Goal: Ask a question

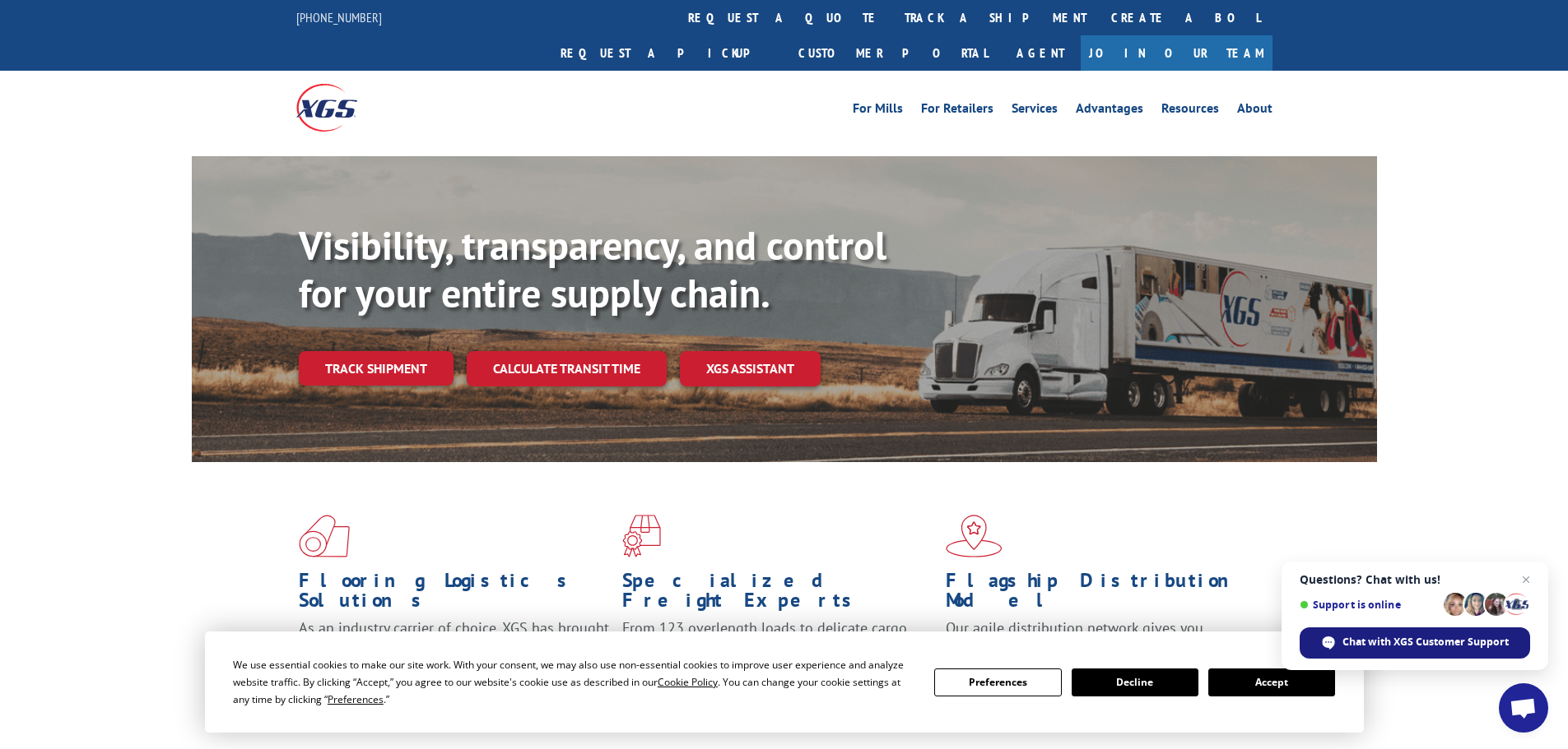
click at [1394, 649] on span "Chat with XGS Customer Support" at bounding box center [1424, 642] width 166 height 15
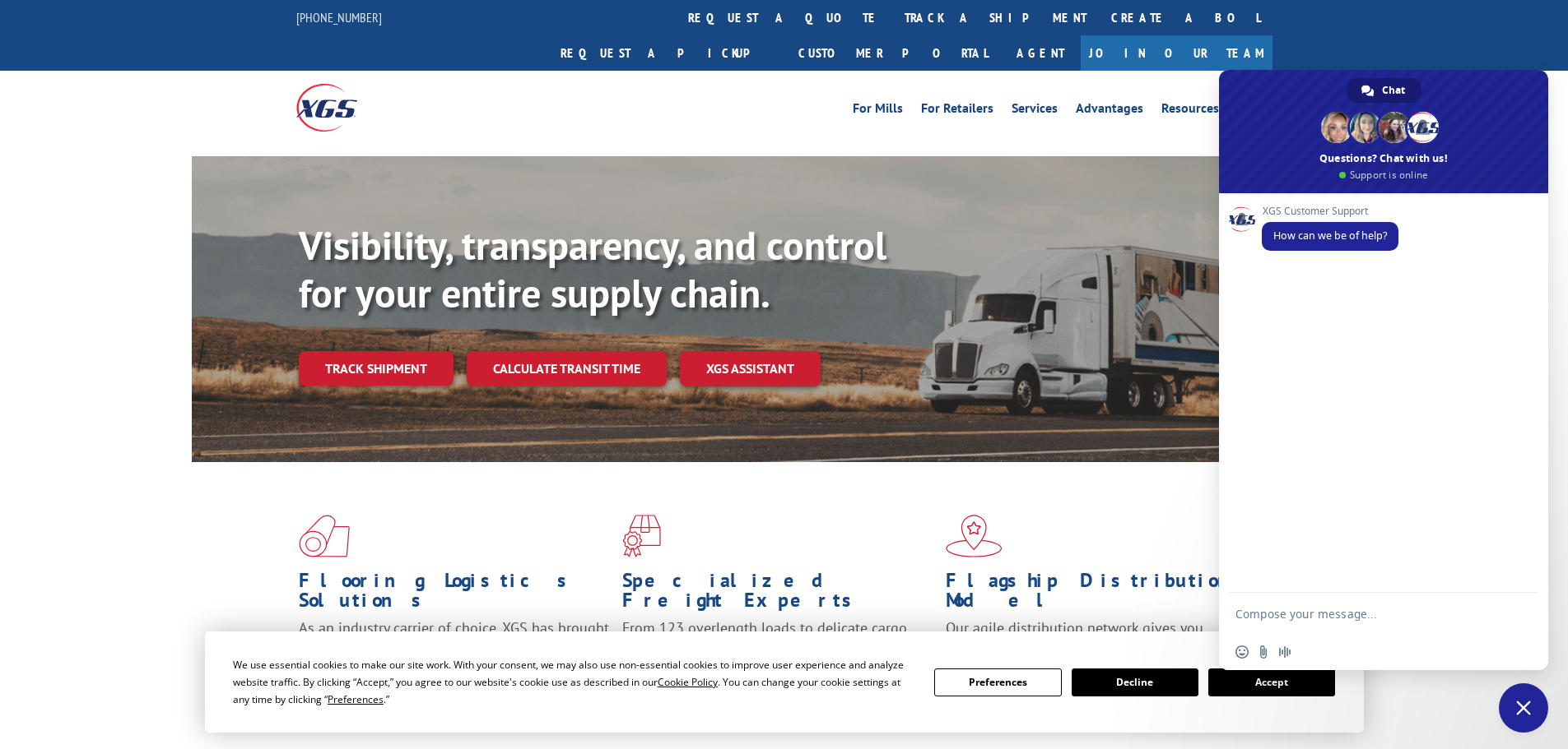
click at [1297, 625] on textarea "Compose your message..." at bounding box center [1367, 613] width 263 height 41
type textarea "trying to schedule a pickup for a roll of carpet"
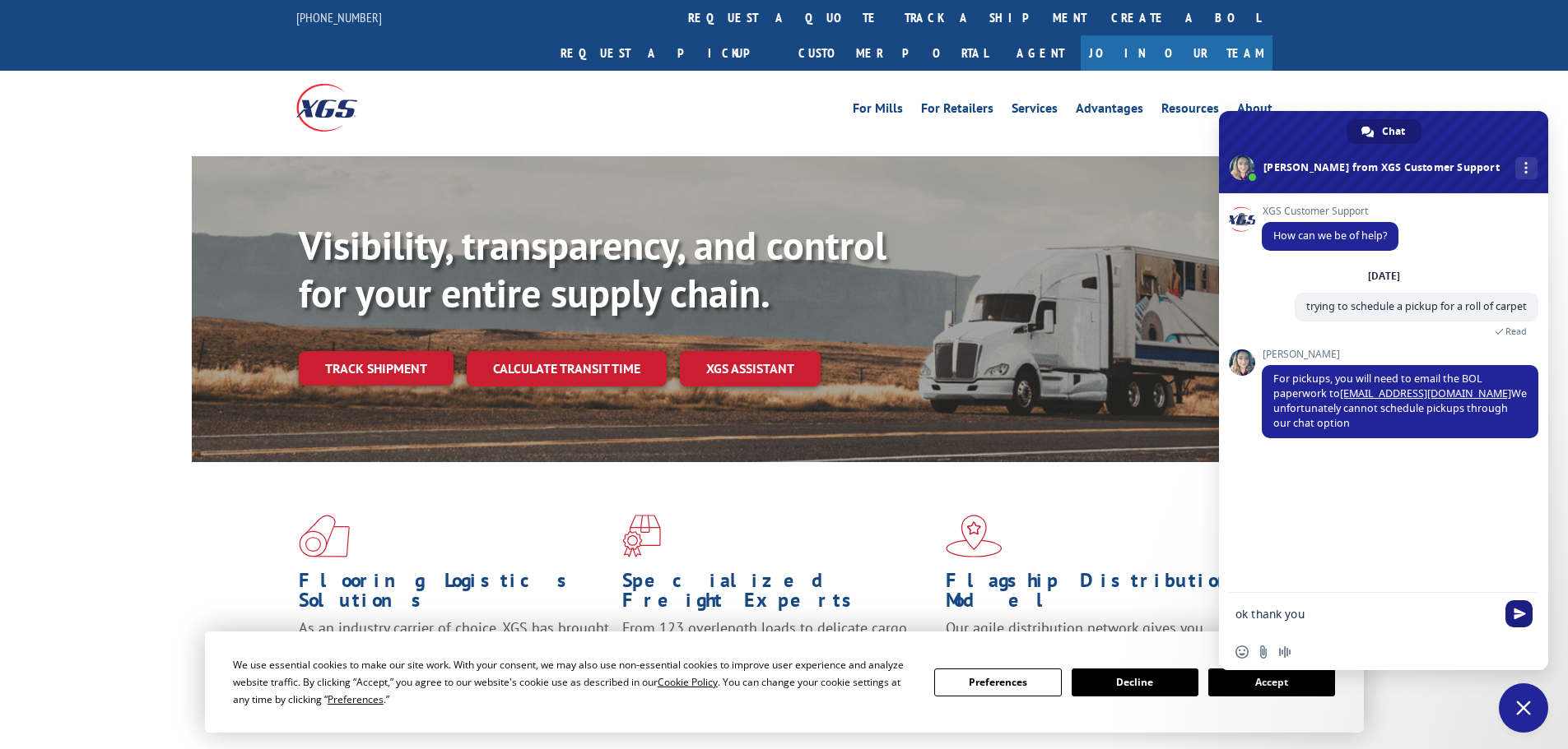
type textarea "ok thank you"
click at [1513, 617] on span "Send" at bounding box center [1520, 614] width 13 height 13
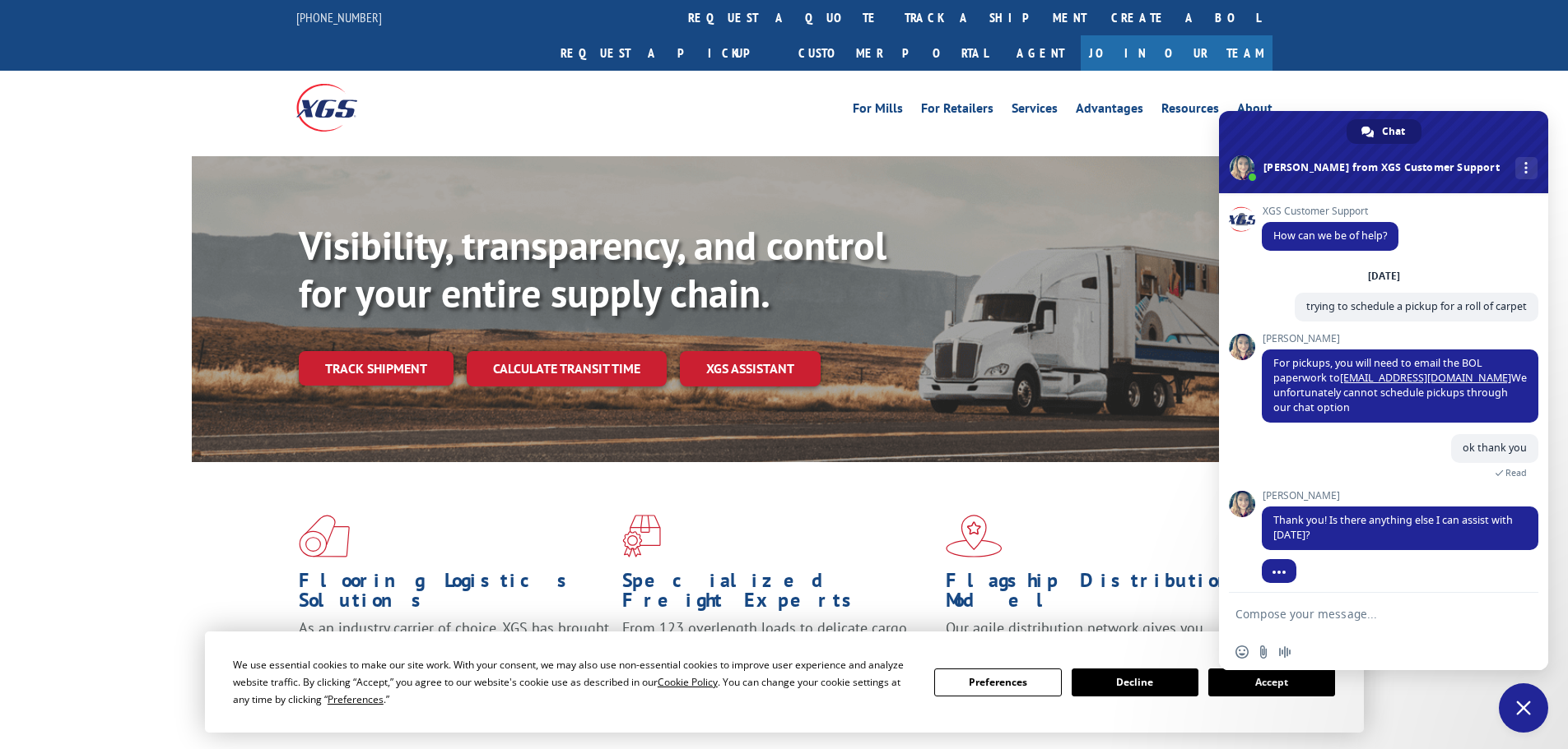
click at [1363, 622] on textarea "Compose your message..." at bounding box center [1367, 613] width 263 height 41
type textarea "no that is it"
click at [1510, 606] on span "Send" at bounding box center [1519, 614] width 27 height 27
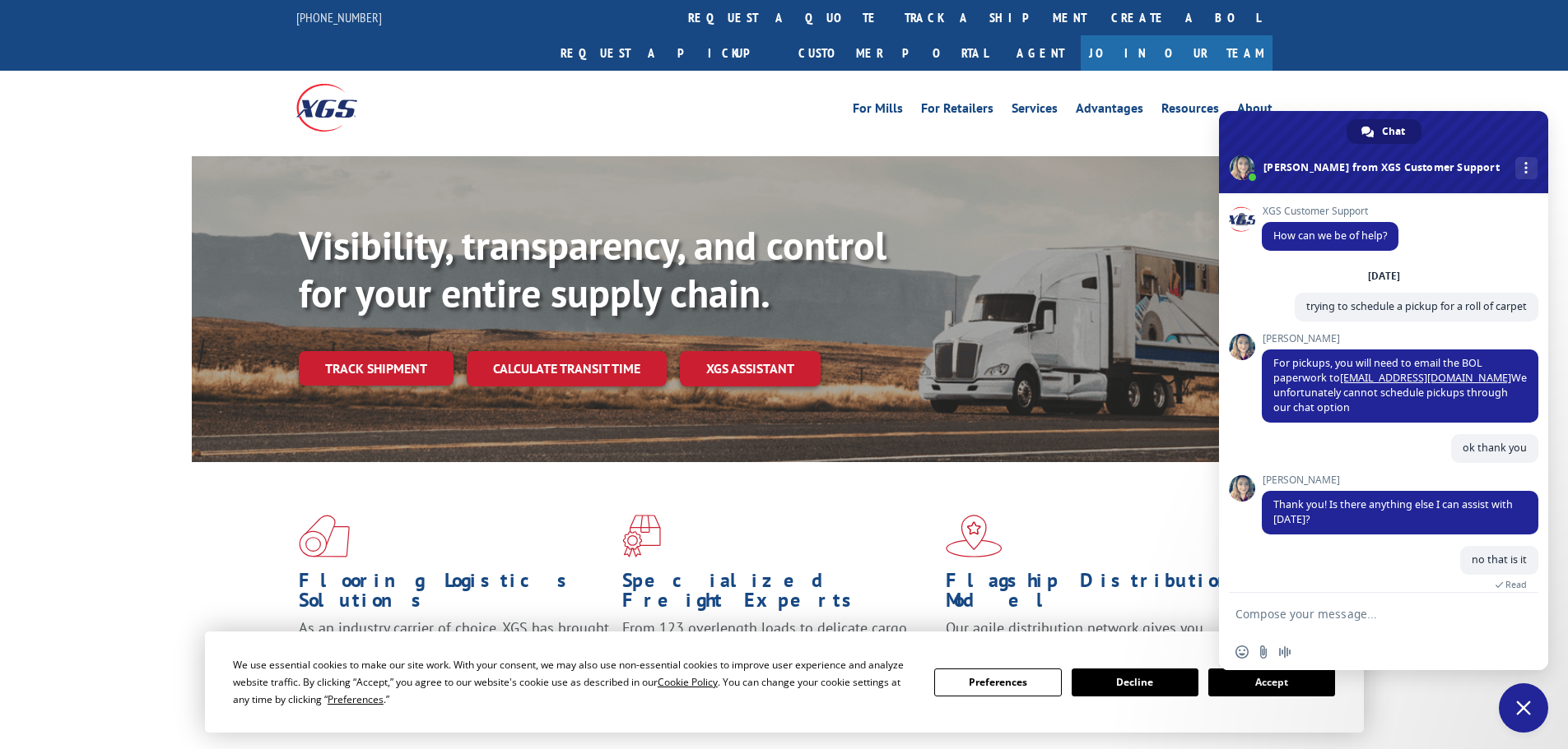
click at [1522, 705] on span "Close chat" at bounding box center [1523, 708] width 15 height 15
